Goal: Transaction & Acquisition: Purchase product/service

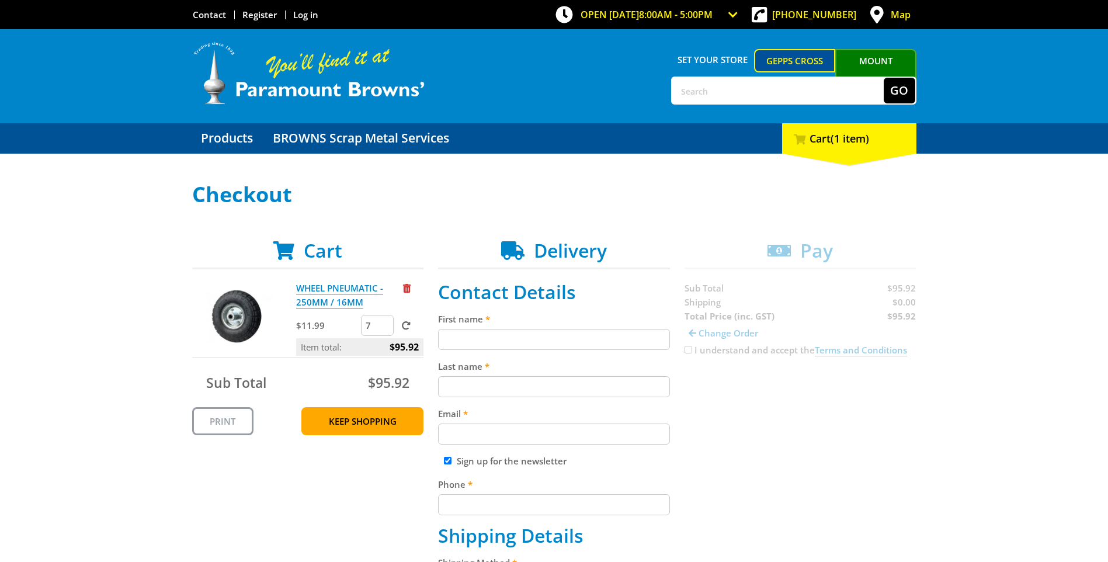
click at [381, 329] on input "7" at bounding box center [377, 325] width 33 height 21
click at [381, 329] on input "6" at bounding box center [377, 325] width 33 height 21
click at [381, 329] on input "5" at bounding box center [377, 325] width 33 height 21
type input "4"
click at [381, 329] on input "4" at bounding box center [377, 325] width 33 height 21
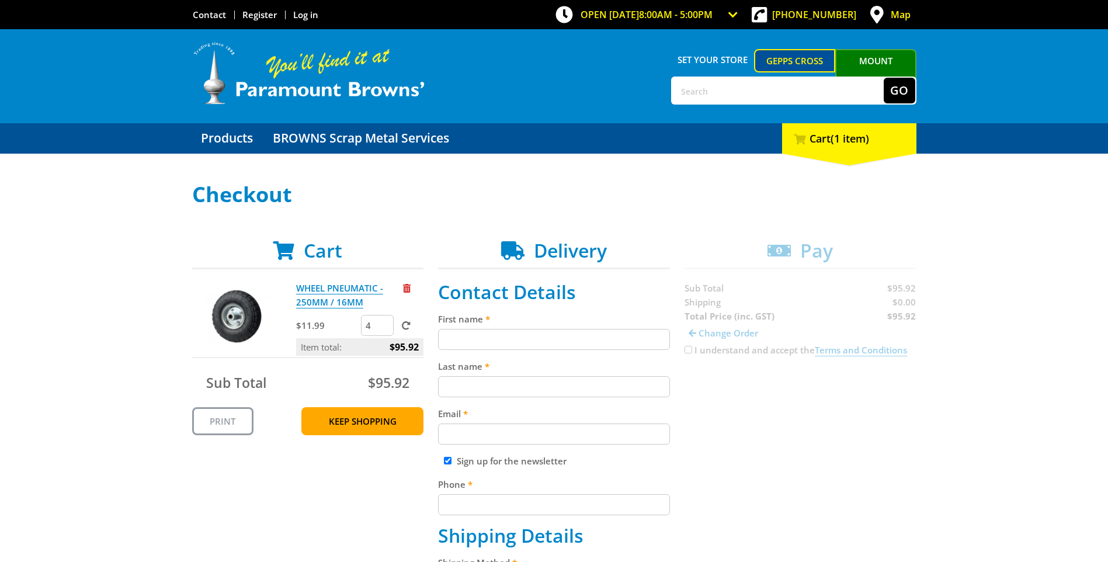
click at [408, 328] on span at bounding box center [406, 325] width 9 height 9
click at [0, 0] on input "submit" at bounding box center [0, 0] width 0 height 0
click at [456, 335] on input "First name" at bounding box center [554, 339] width 232 height 21
type input "Christine"
type input "van Gemert"
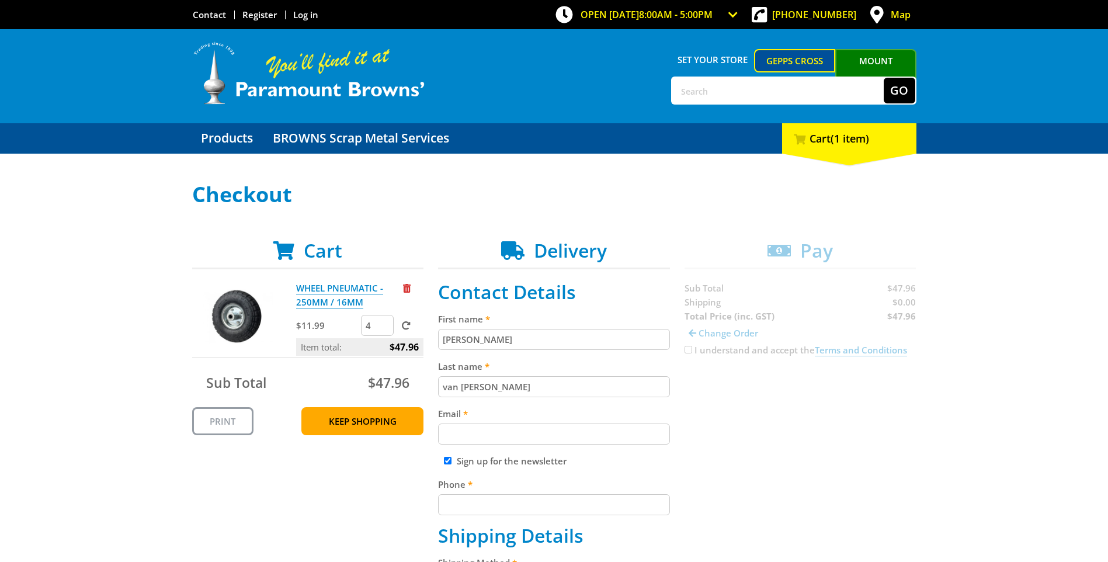
type input "dl.0636.finance@schools.sa.edu.au"
type input "0458810861"
type input "Bridgewater Primary School"
type input "46 Morella Grove"
type input "BRIDGEWATER"
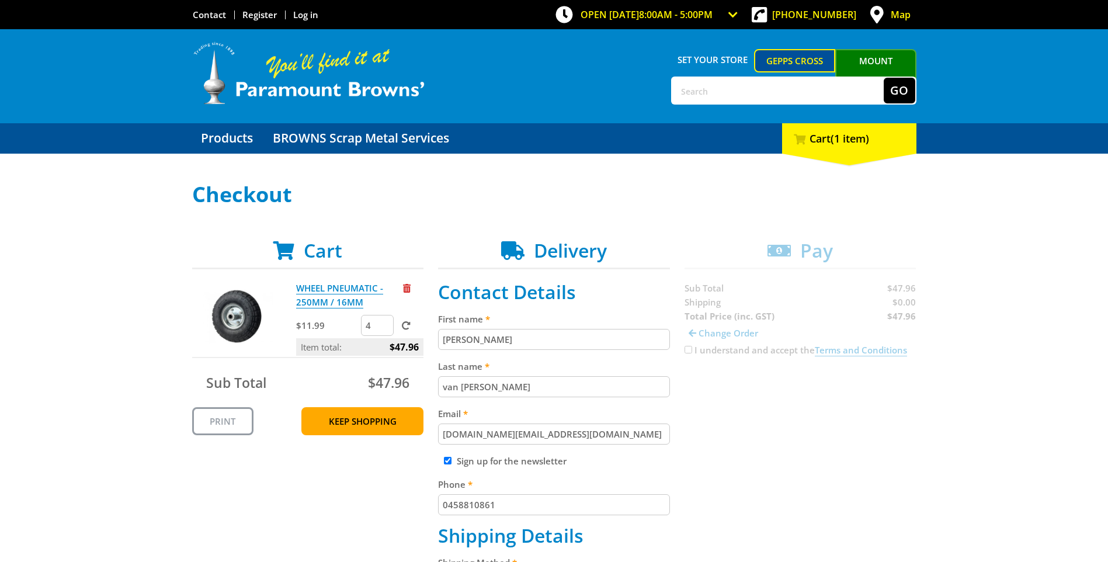
type input "5155"
select select "SA"
type input "ANNABEL"
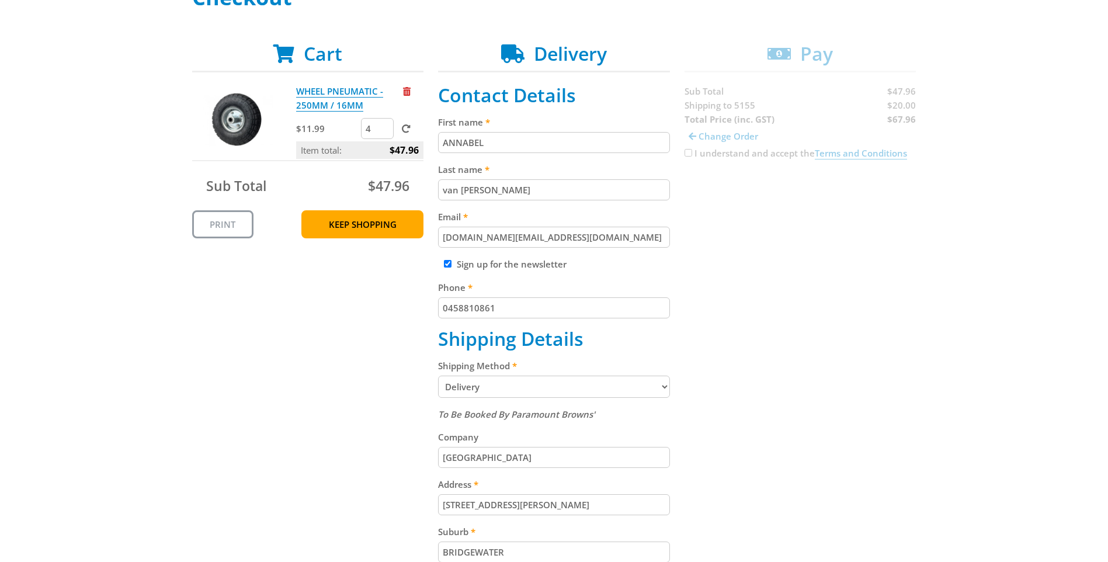
scroll to position [234, 0]
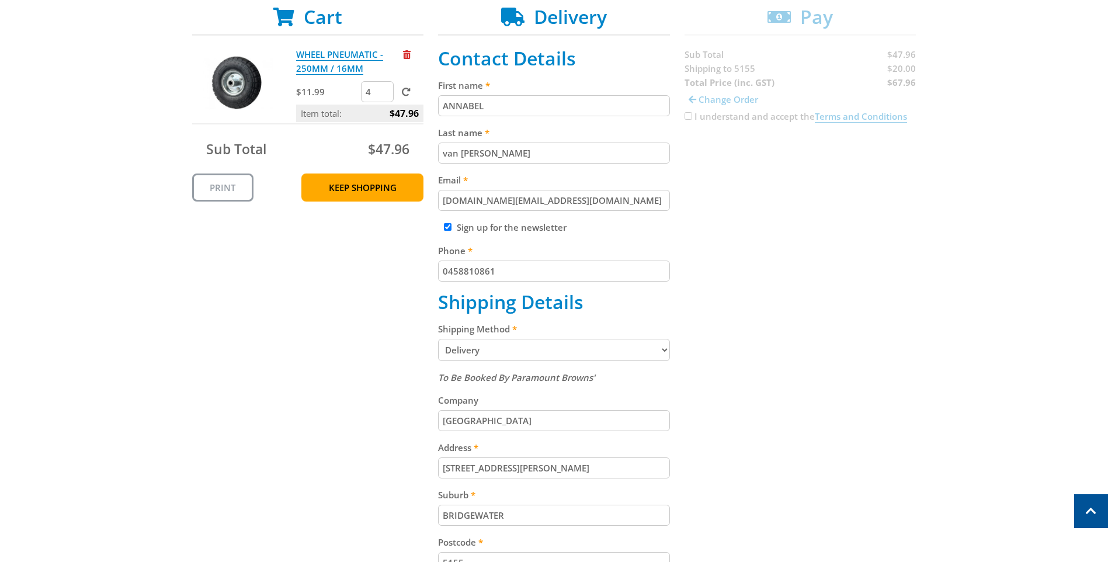
click at [500, 342] on select "Pickup from Gepps Cross Delivery" at bounding box center [554, 350] width 232 height 22
click at [438, 339] on select "Pickup from Gepps Cross Delivery" at bounding box center [554, 350] width 232 height 22
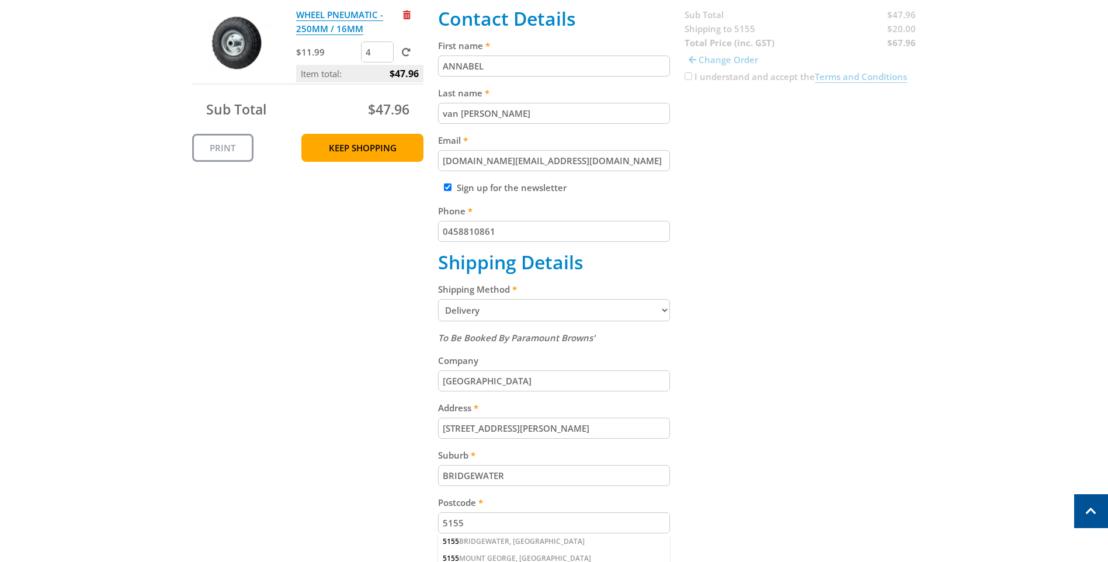
scroll to position [292, 0]
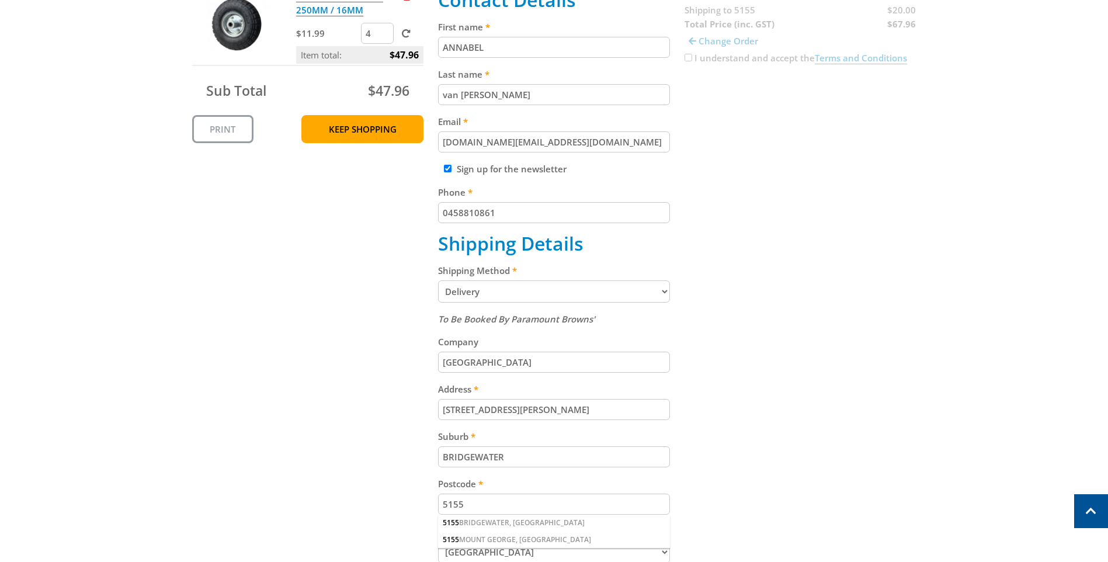
click at [483, 292] on select "Pickup from Gepps Cross Delivery" at bounding box center [554, 291] width 232 height 22
click at [438, 280] on select "Pickup from Gepps Cross Delivery" at bounding box center [554, 291] width 232 height 22
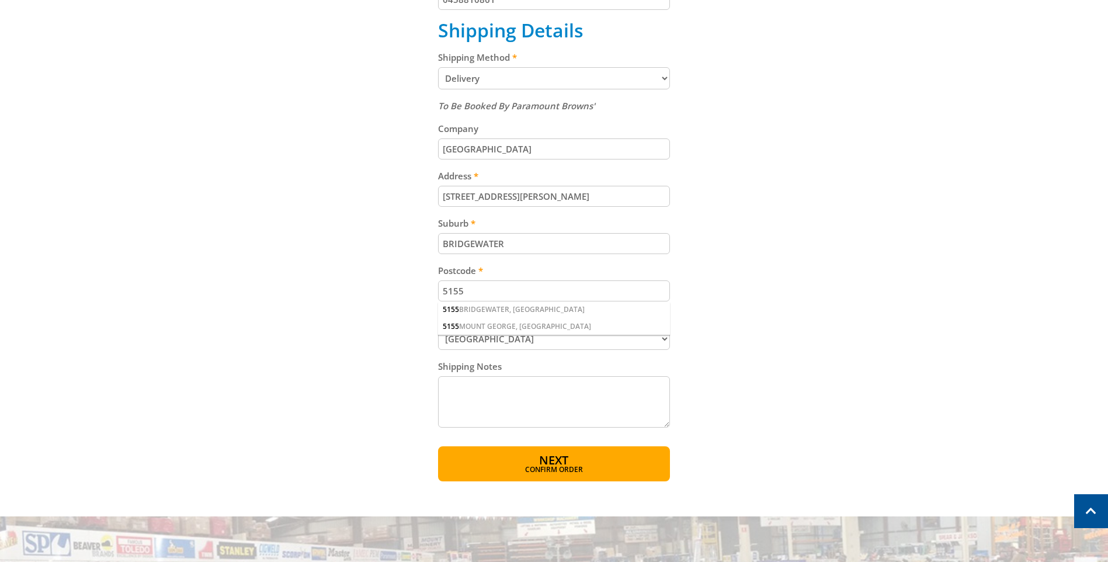
scroll to position [526, 0]
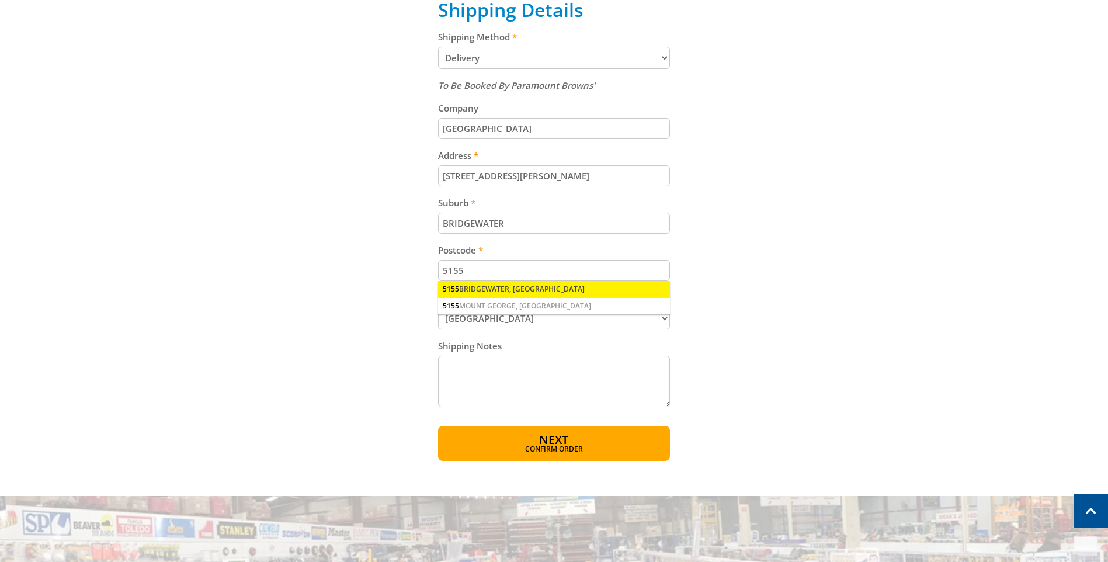
click at [492, 289] on div "5155 BRIDGEWATER, SA" at bounding box center [554, 289] width 232 height 16
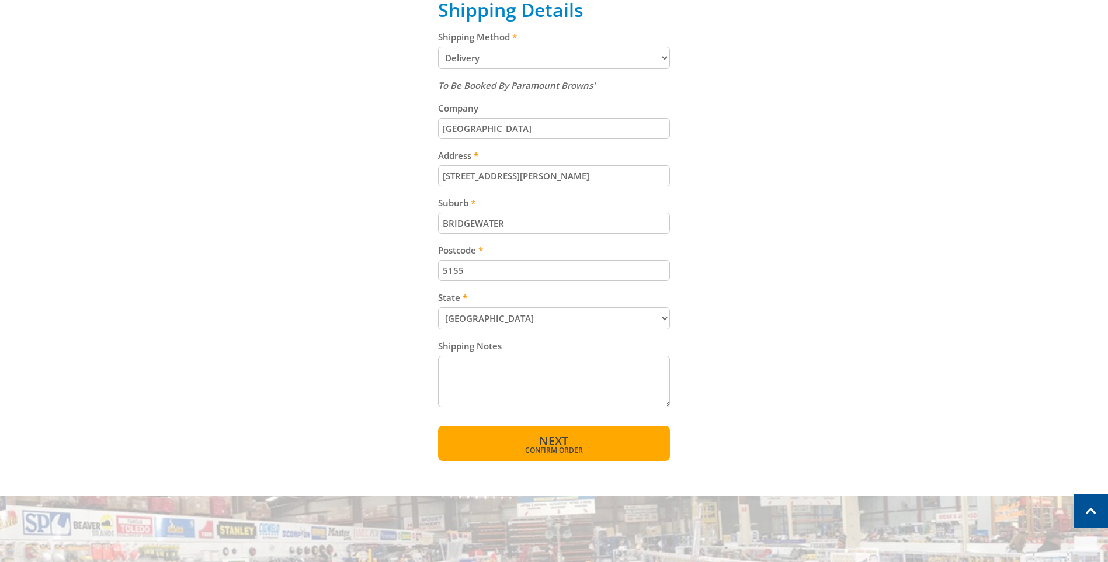
click at [546, 441] on span "Next" at bounding box center [553, 441] width 29 height 16
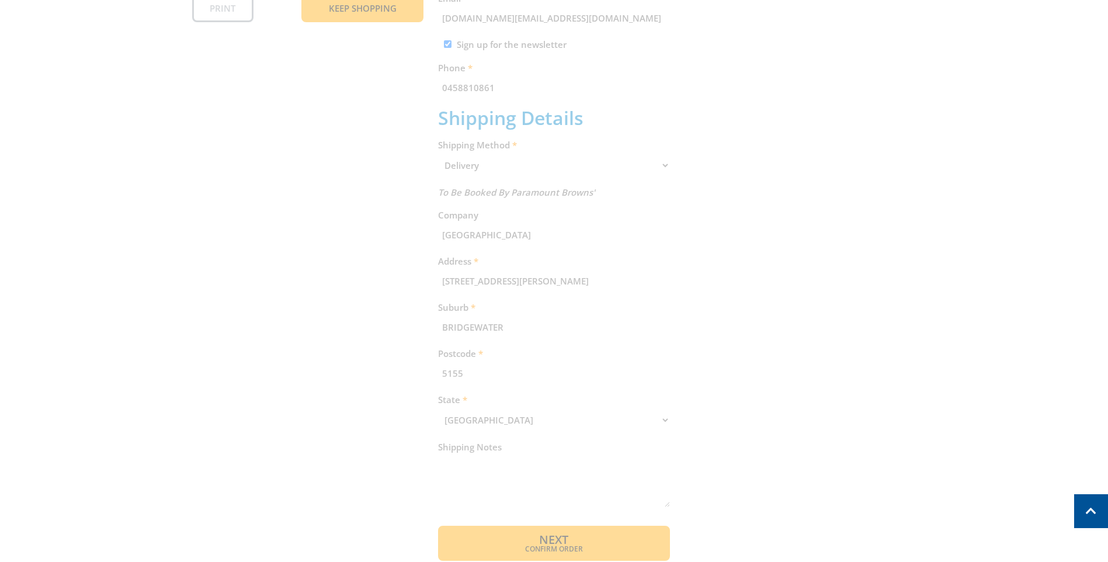
scroll to position [239, 0]
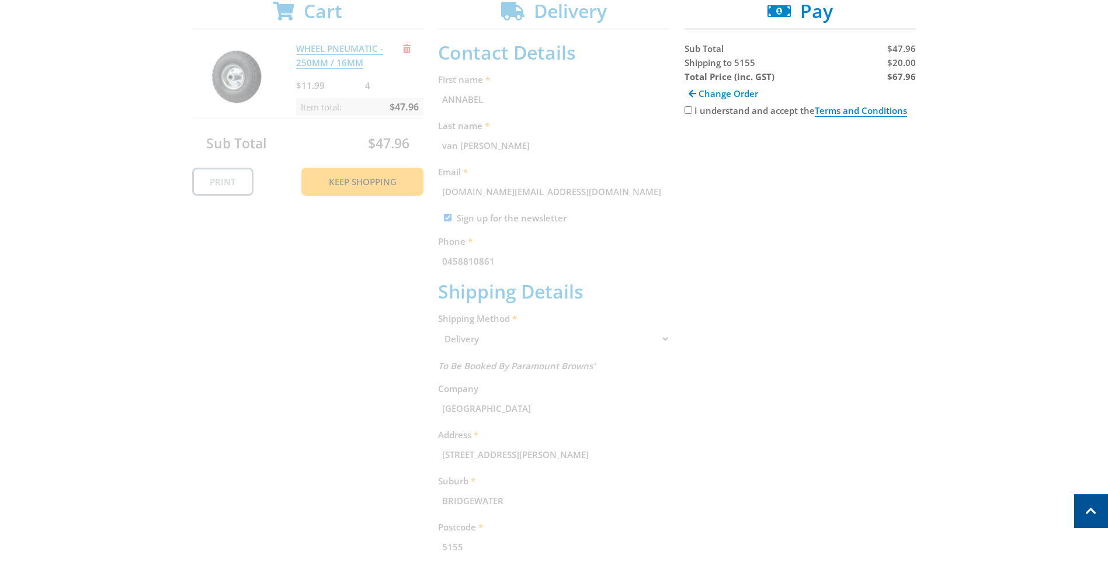
click at [685, 109] on input "I understand and accept the Terms and Conditions" at bounding box center [689, 110] width 8 height 8
checkbox input "true"
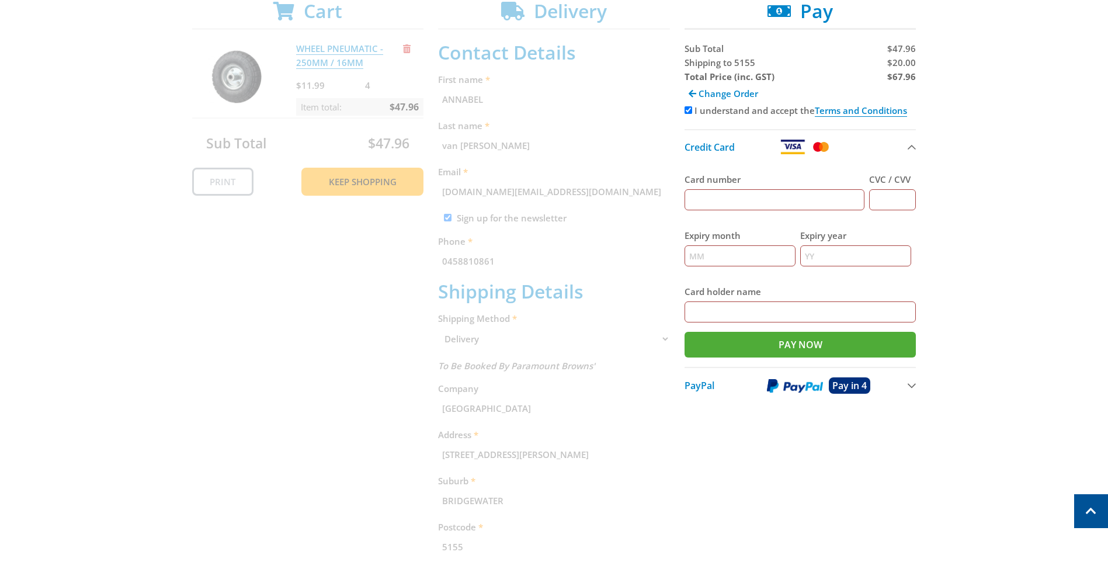
click at [700, 199] on input "Card number" at bounding box center [775, 199] width 180 height 21
click at [721, 196] on input "Card number" at bounding box center [775, 199] width 180 height 21
type input "4715149922883163"
click at [880, 191] on input "CVC / CVV" at bounding box center [892, 199] width 47 height 21
type input "983"
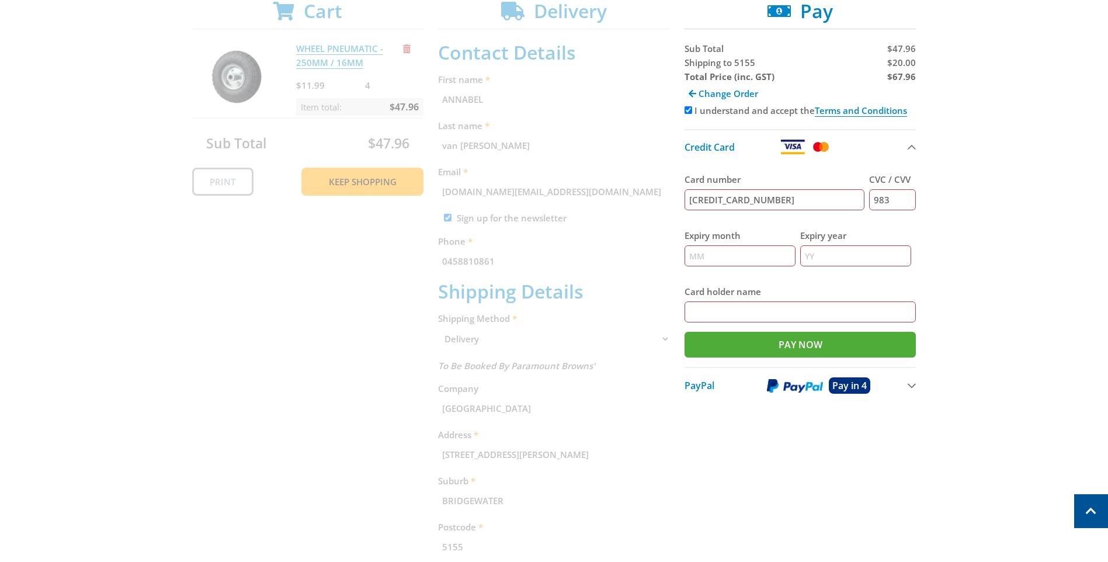
click at [753, 253] on input "Expiry month" at bounding box center [740, 255] width 111 height 21
type input "06"
type input "29"
click at [741, 305] on input "Card holder name" at bounding box center [801, 311] width 232 height 21
type input "JONAH HAINES"
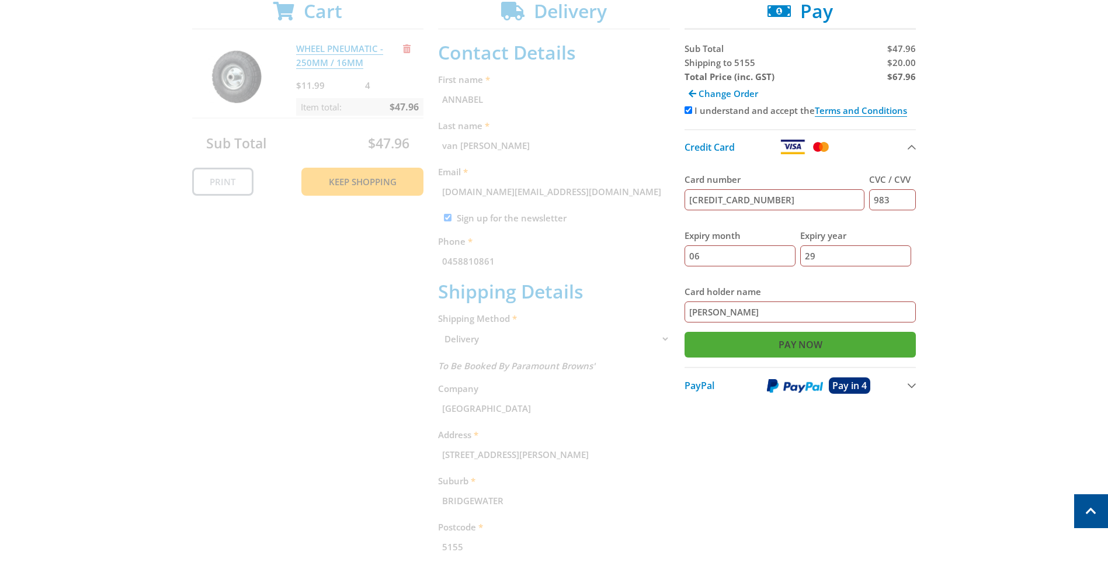
click at [804, 346] on input "Pay Now" at bounding box center [801, 345] width 232 height 26
type input "Paying..."
